Goal: Transaction & Acquisition: Purchase product/service

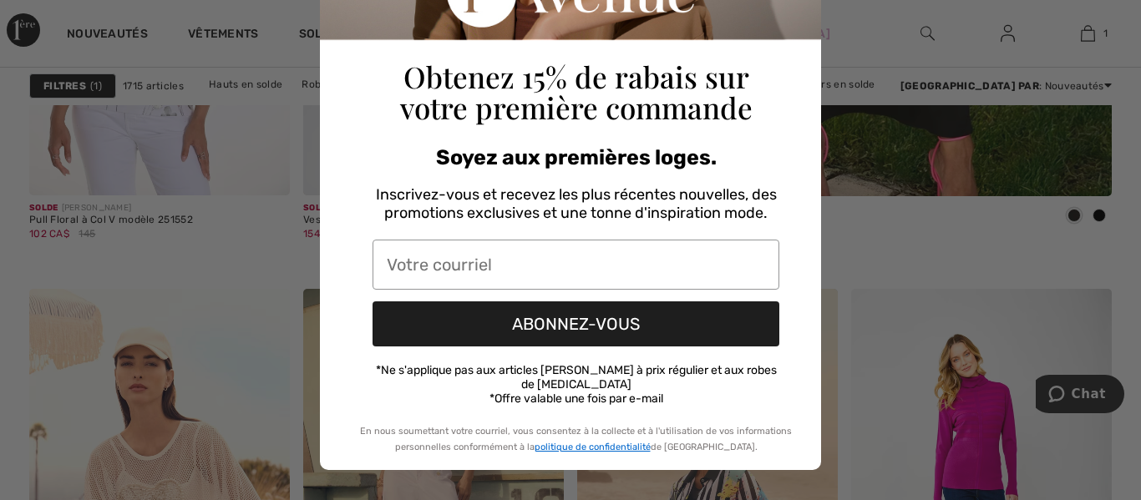
scroll to position [281, 0]
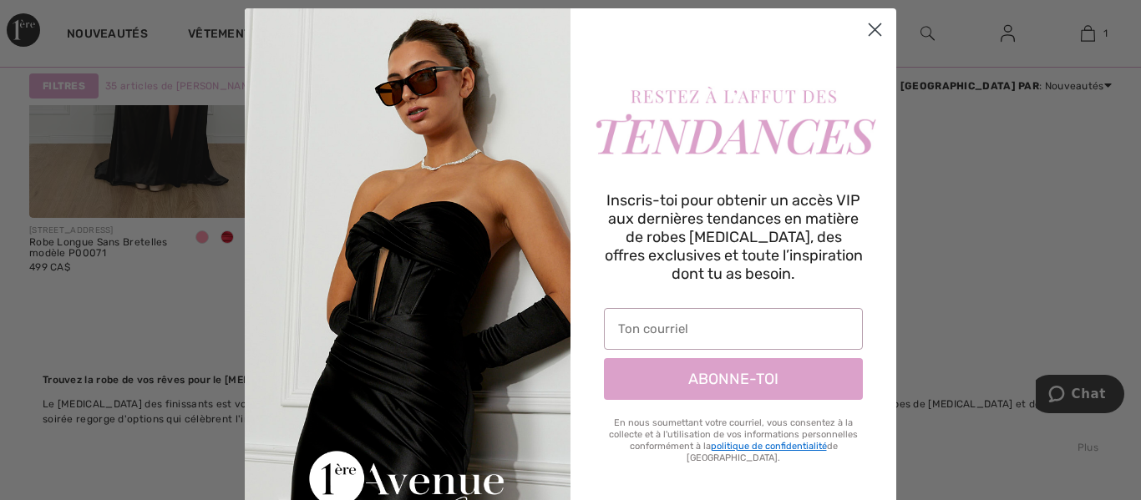
click at [870, 26] on icon "Close dialog" at bounding box center [875, 30] width 12 height 12
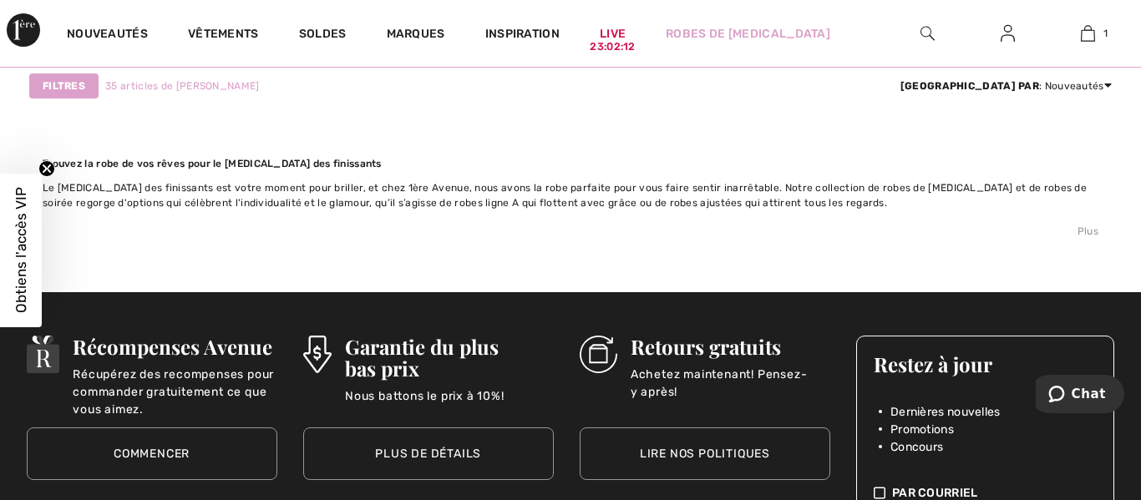
scroll to position [6345, 0]
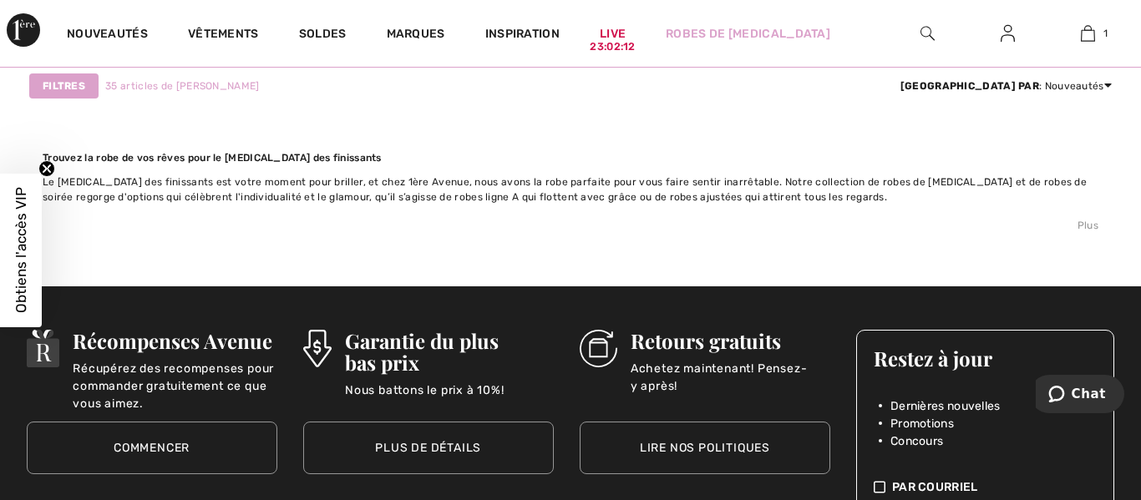
click at [47, 169] on icon "Close teaser" at bounding box center [46, 168] width 7 height 7
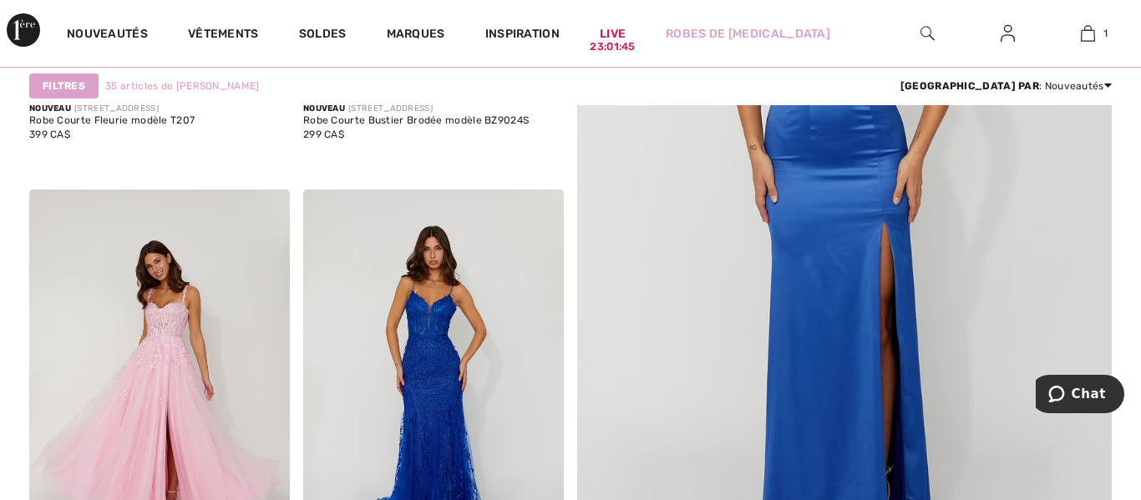
scroll to position [993, 0]
click at [180, 341] on img at bounding box center [159, 385] width 261 height 391
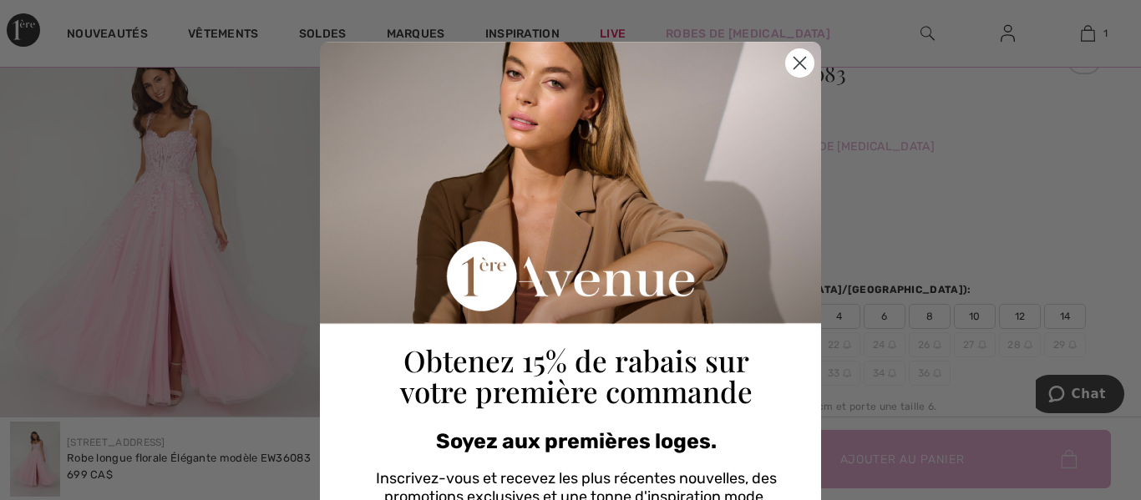
scroll to position [281, 0]
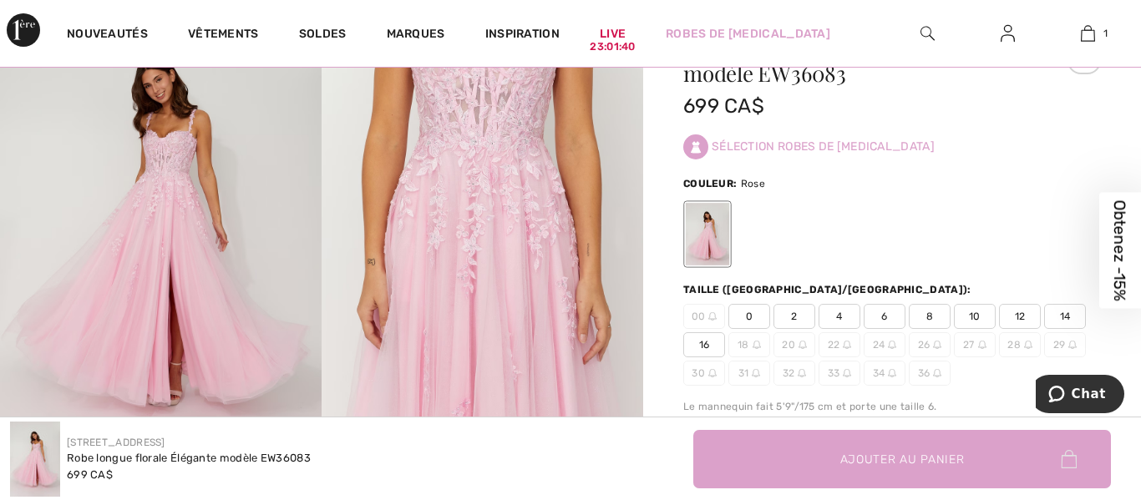
click at [929, 208] on div "Close dialog Obtenez 15% de rabais sur votre première commande Soyez aux premiè…" at bounding box center [570, 250] width 1141 height 500
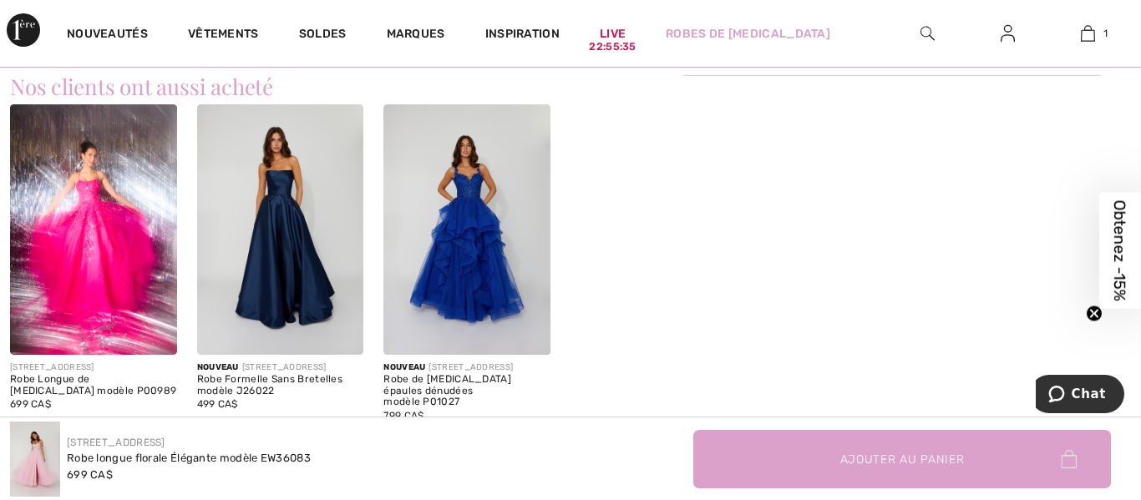
scroll to position [1197, 0]
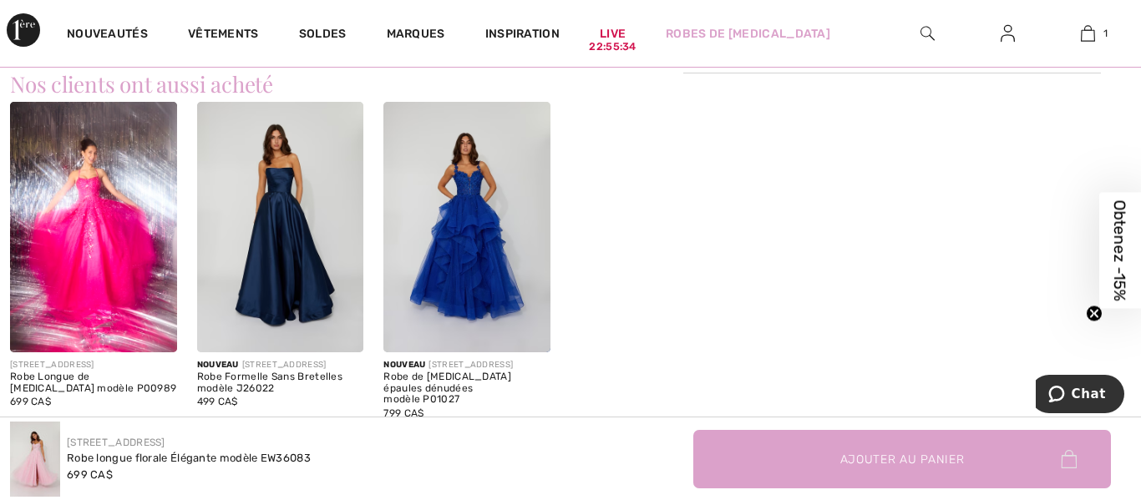
click at [478, 259] on img at bounding box center [466, 227] width 167 height 250
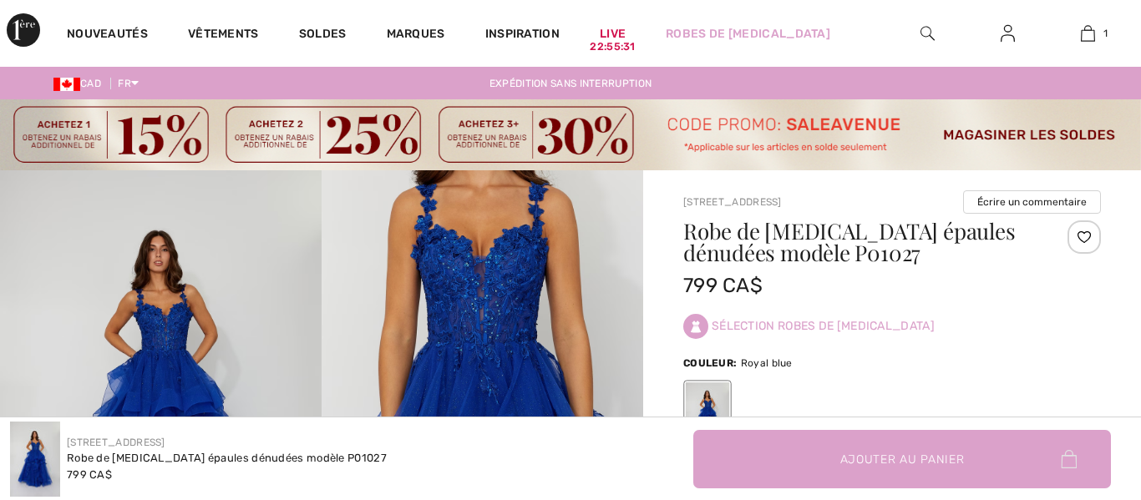
checkbox input "true"
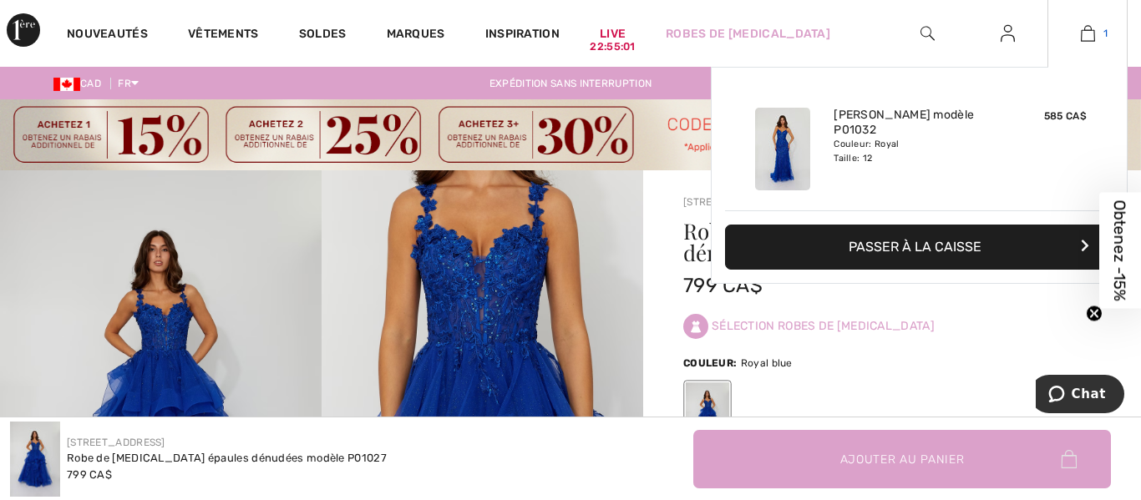
click at [1109, 29] on link "1" at bounding box center [1087, 33] width 79 height 20
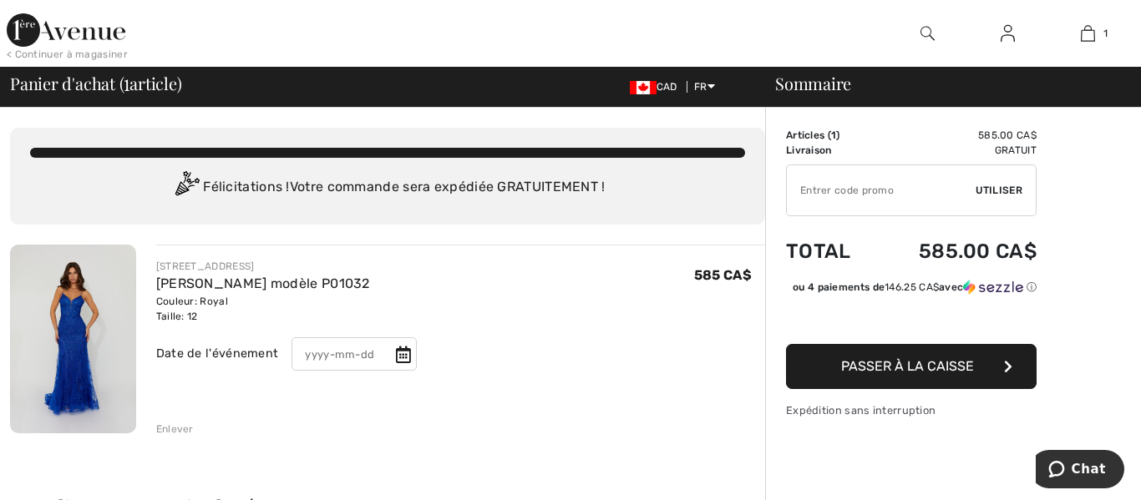
click at [42, 322] on img at bounding box center [73, 339] width 126 height 189
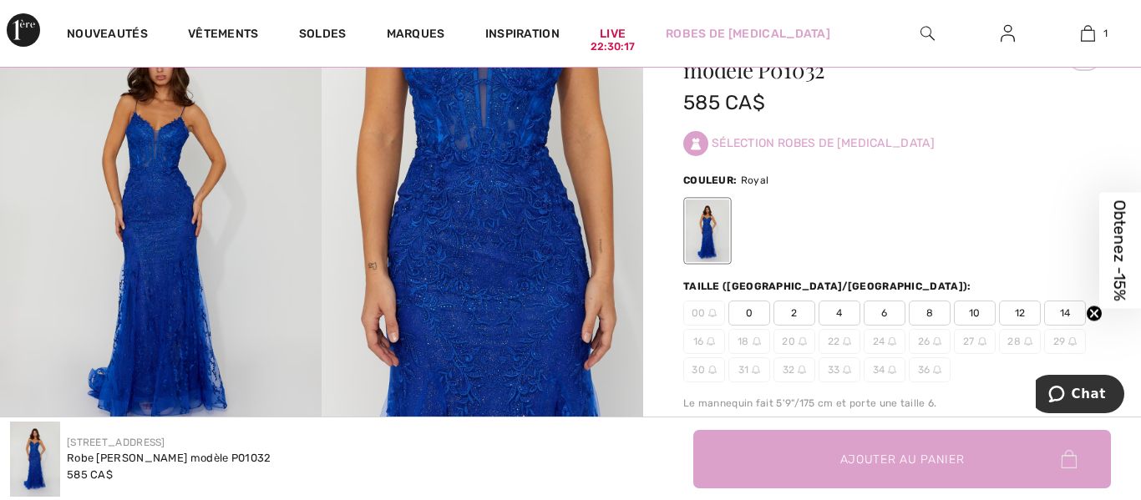
scroll to position [185, 0]
click at [1020, 299] on span "12" at bounding box center [1020, 311] width 42 height 25
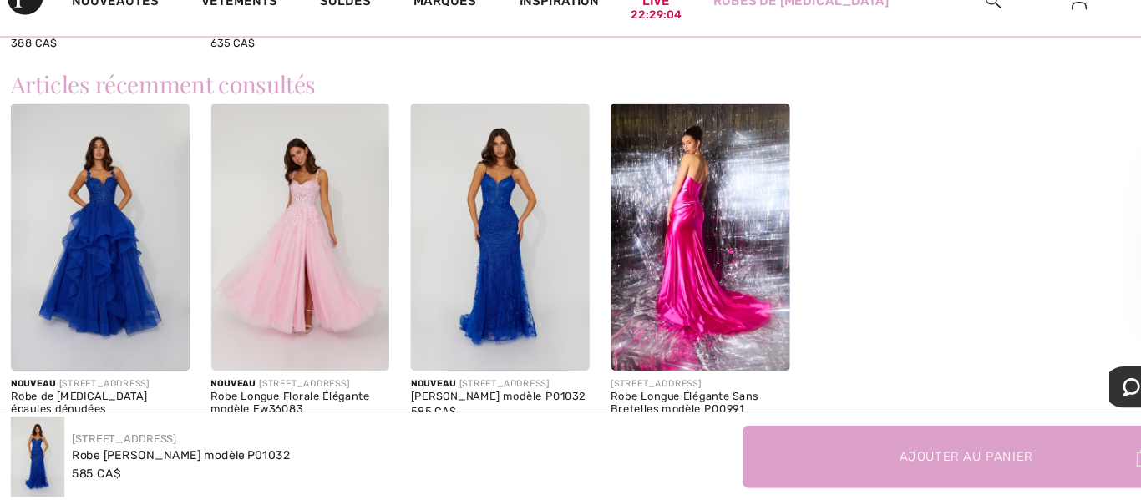
scroll to position [1920, 0]
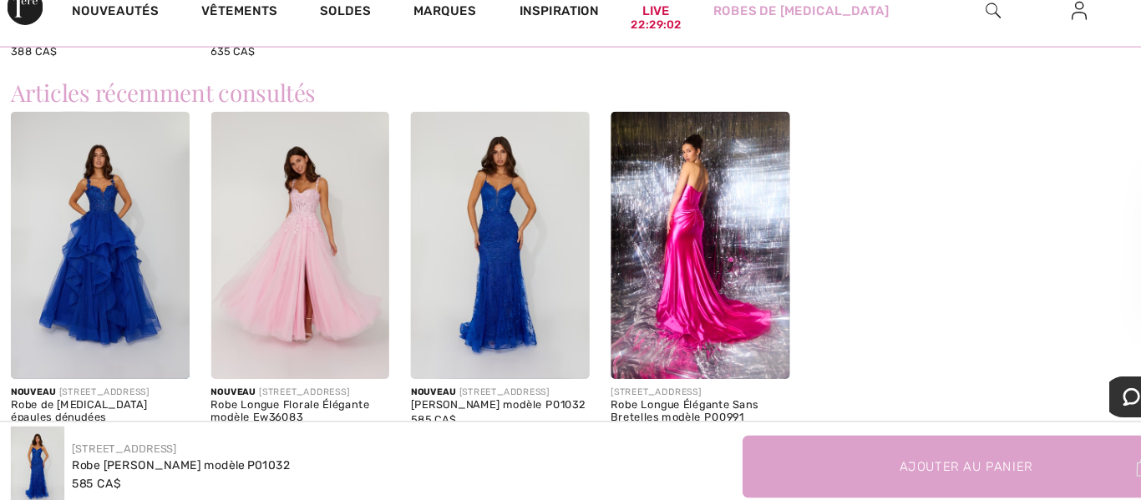
click at [144, 224] on img at bounding box center [93, 253] width 167 height 250
